Goal: Browse casually

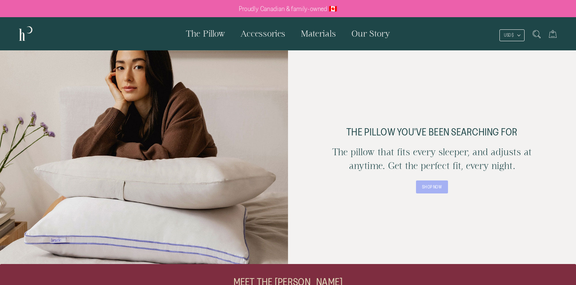
click at [210, 36] on span "The Pillow" at bounding box center [205, 34] width 39 height 10
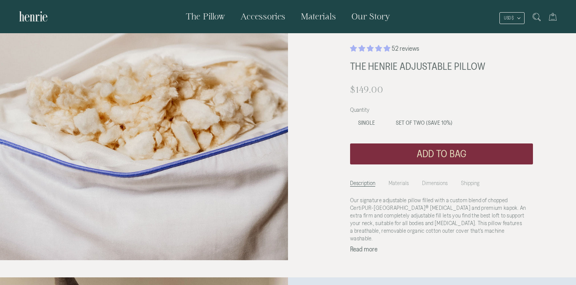
scroll to position [681, 0]
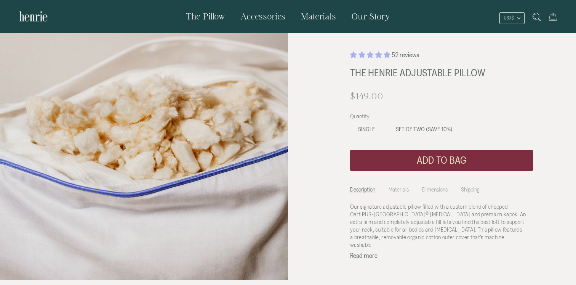
click at [468, 60] on div "Close dialog UNLOCK 10% OFF Join the newsletter to save on your first order SIG…" at bounding box center [288, 142] width 576 height 285
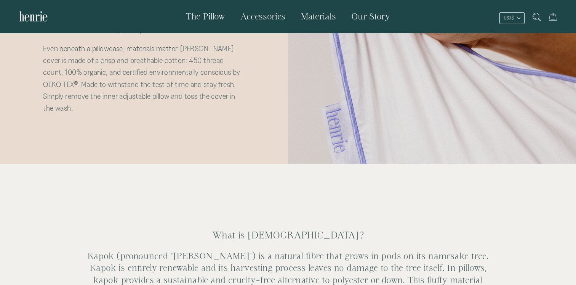
scroll to position [2801, 0]
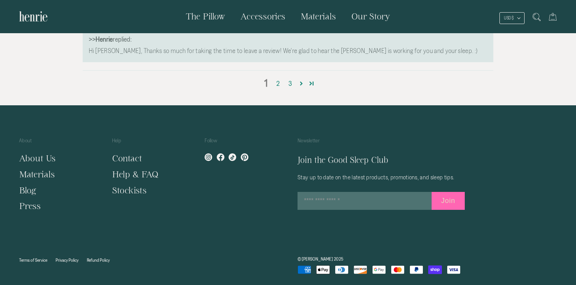
click at [210, 157] on icon at bounding box center [209, 157] width 8 height 8
